Goal: Transaction & Acquisition: Subscribe to service/newsletter

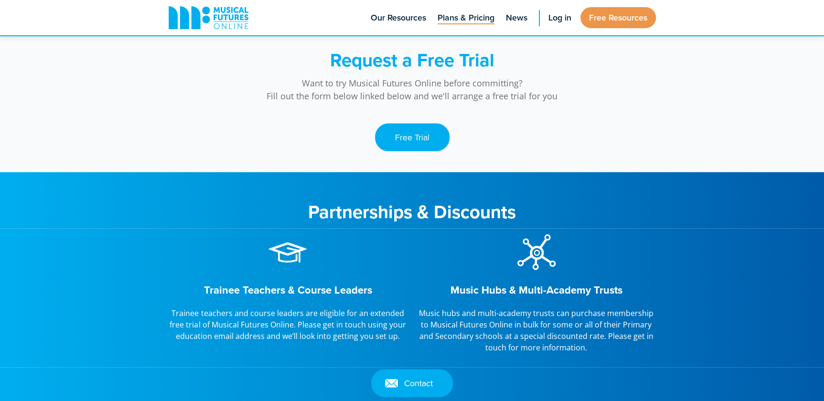
scroll to position [955, 0]
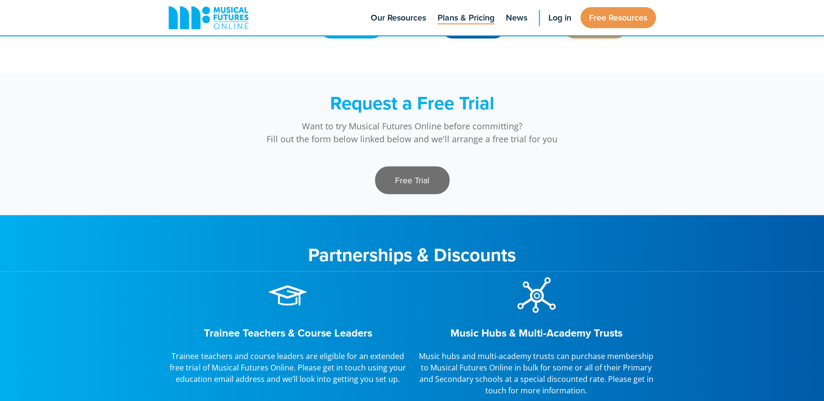
click at [428, 182] on link "Free Trial" at bounding box center [412, 181] width 74 height 28
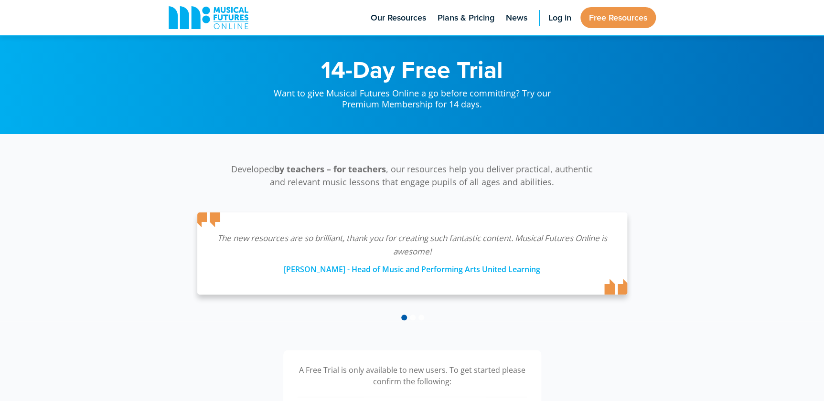
scroll to position [217, 0]
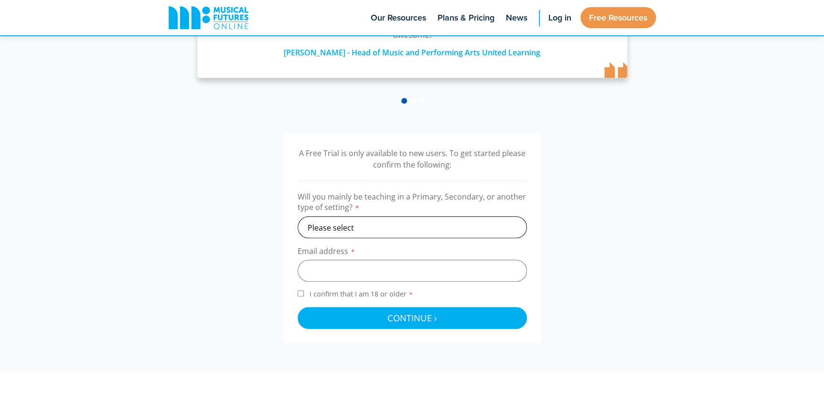
click at [387, 225] on select "Please select Primary Secondary Other" at bounding box center [412, 227] width 229 height 22
select select "secondary"
click at [298, 216] on select "Please select Primary Secondary Other" at bounding box center [412, 227] width 229 height 22
click at [366, 271] on input "email" at bounding box center [412, 271] width 229 height 22
type input "outtheroomelephant@gmail.com"
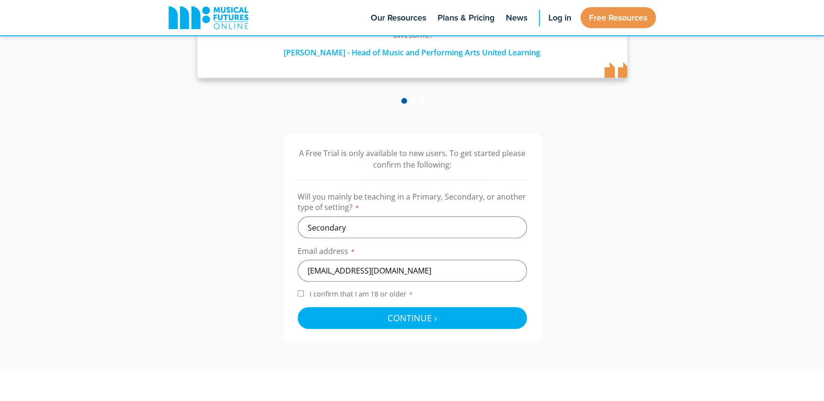
click at [326, 287] on form "Will you mainly be teaching in a Primary, Secondary, or another type of setting…" at bounding box center [412, 260] width 229 height 138
click at [319, 294] on span "I confirm that I am 18 or older *" at bounding box center [361, 293] width 107 height 9
click at [304, 294] on input "I confirm that I am 18 or older *" at bounding box center [301, 293] width 6 height 6
checkbox input "true"
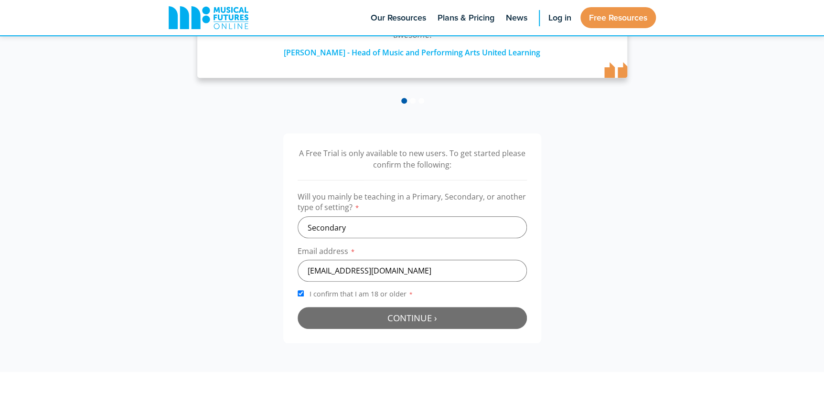
click at [327, 321] on button "Continue › Checking your details..." at bounding box center [412, 318] width 229 height 22
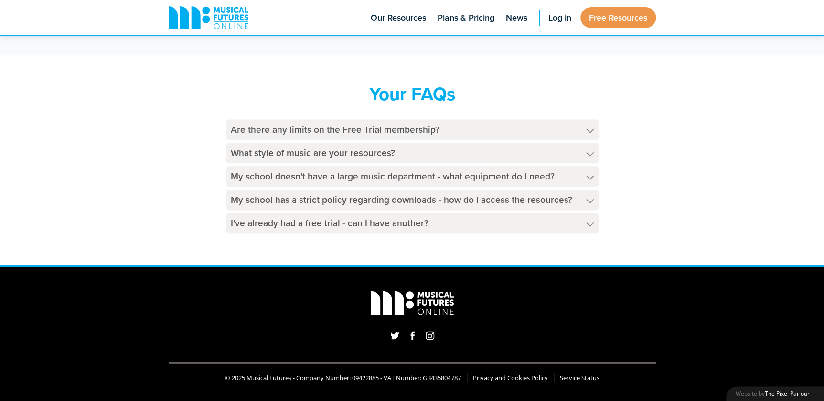
scroll to position [167, 0]
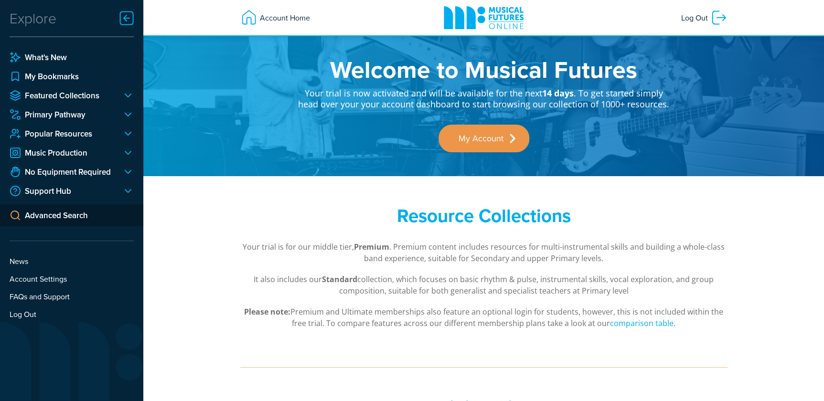
click at [128, 114] on div at bounding box center [124, 114] width 19 height 11
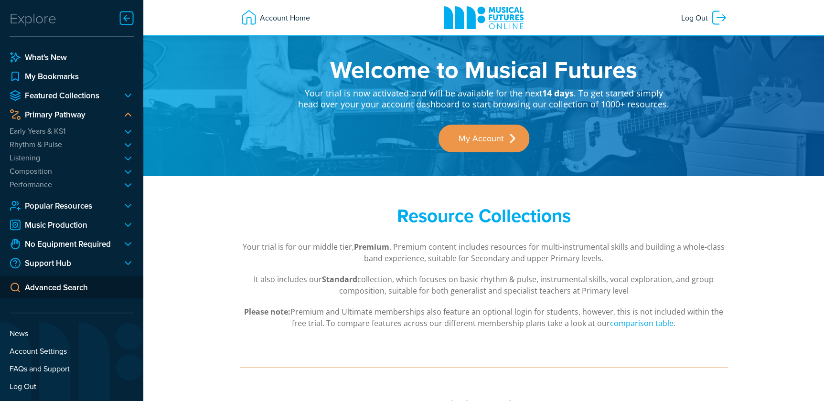
click at [130, 91] on div at bounding box center [124, 95] width 19 height 11
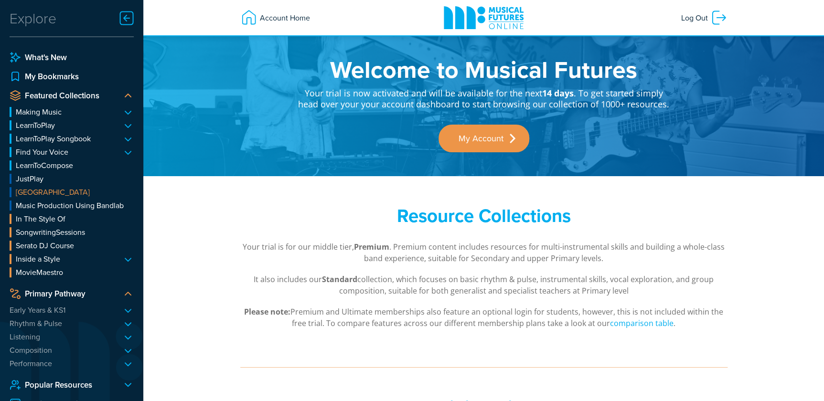
click at [52, 188] on link "[GEOGRAPHIC_DATA]" at bounding box center [72, 192] width 124 height 10
